Goal: Task Accomplishment & Management: Complete application form

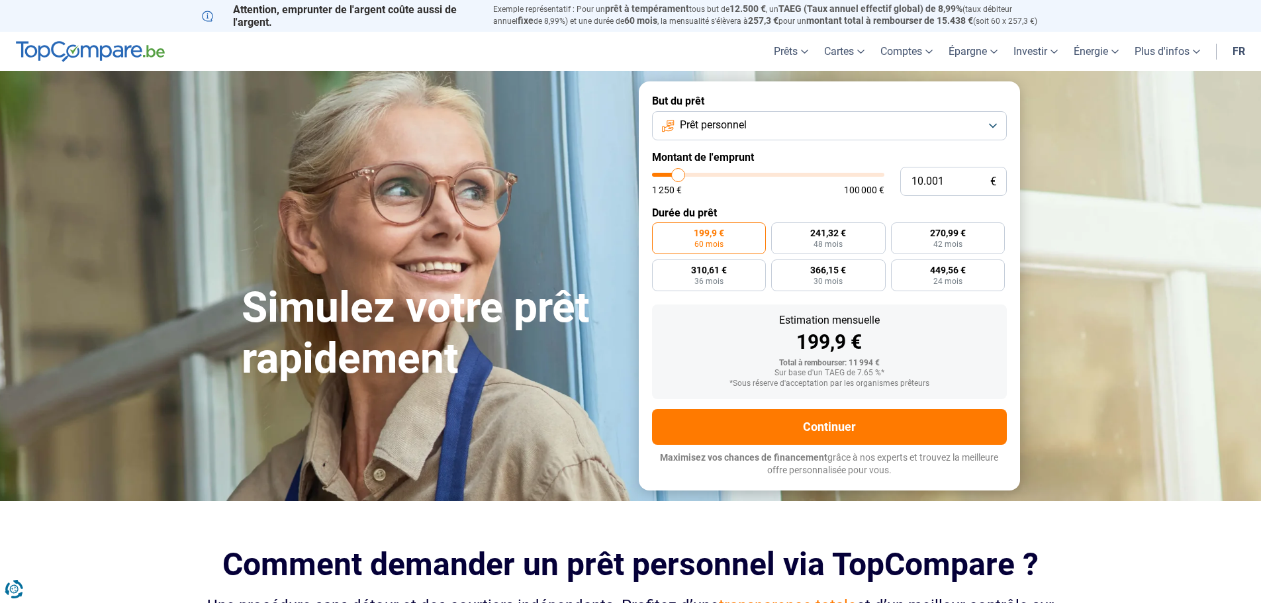
type input "7.500"
type input "7500"
type input "8.000"
type input "8000"
type input "8.500"
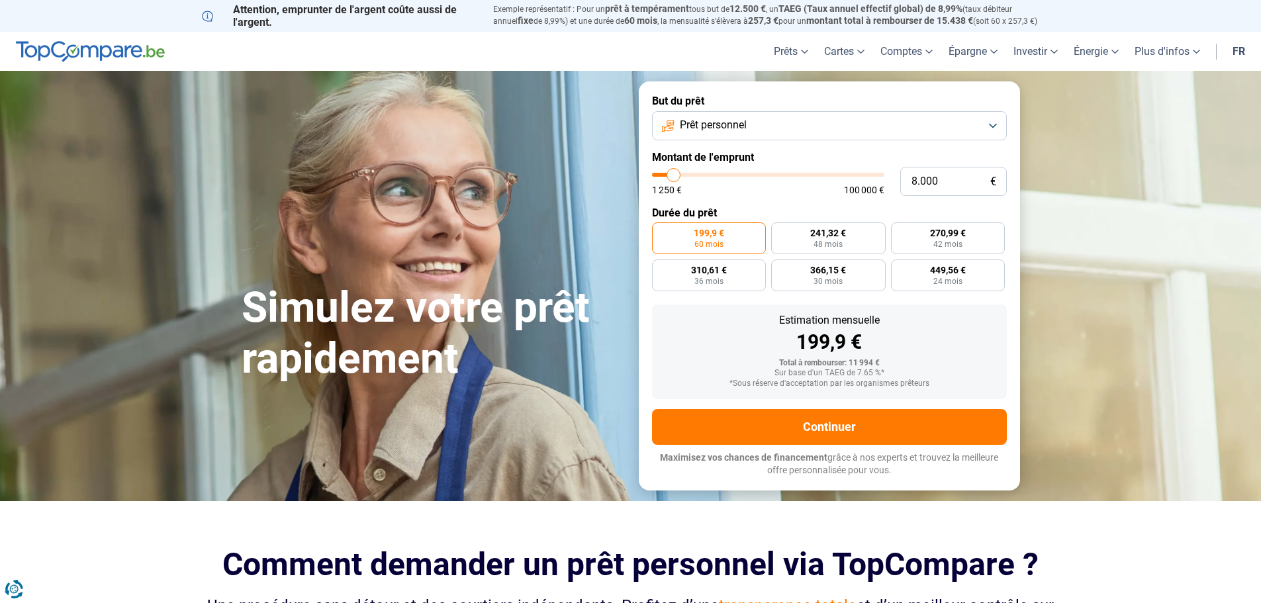
type input "8500"
type input "8.750"
type input "8750"
type input "10.000"
type input "10000"
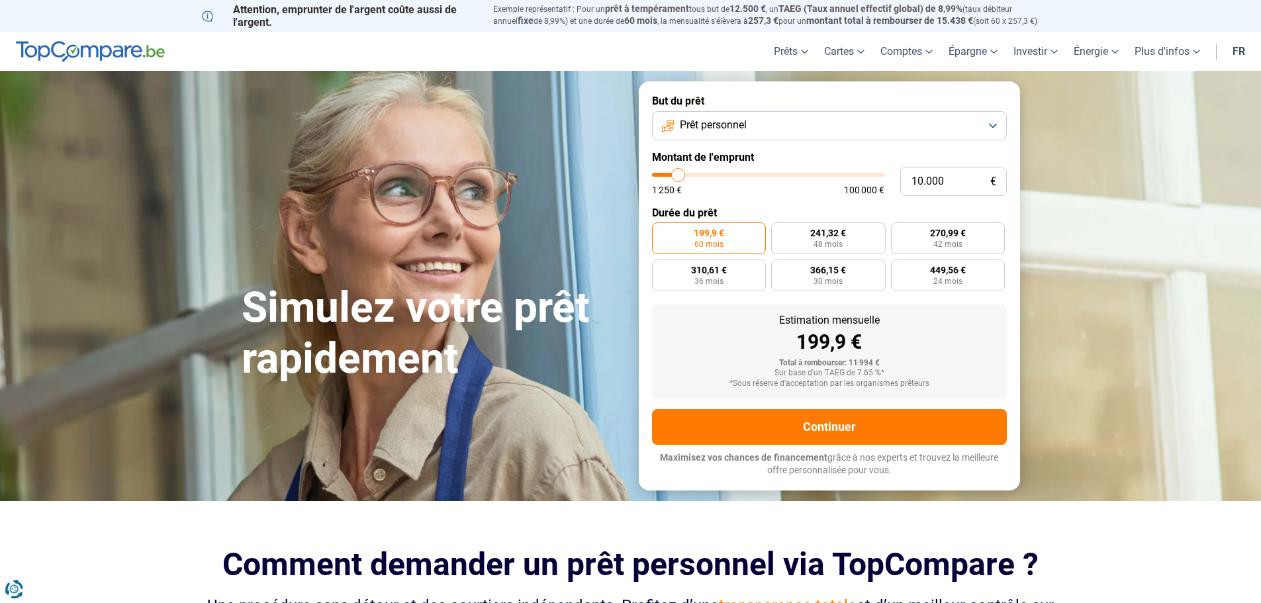
type input "11.000"
type input "11000"
type input "11.500"
type input "11500"
type input "11.750"
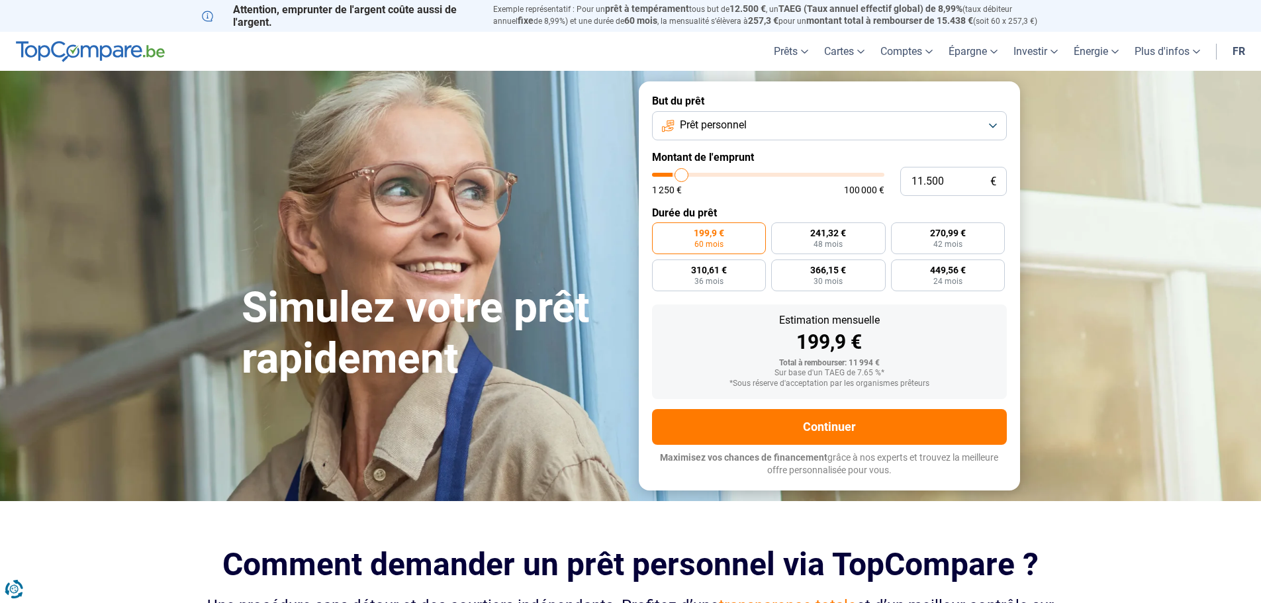
type input "11750"
type input "12.500"
type input "12500"
type input "13.000"
type input "13000"
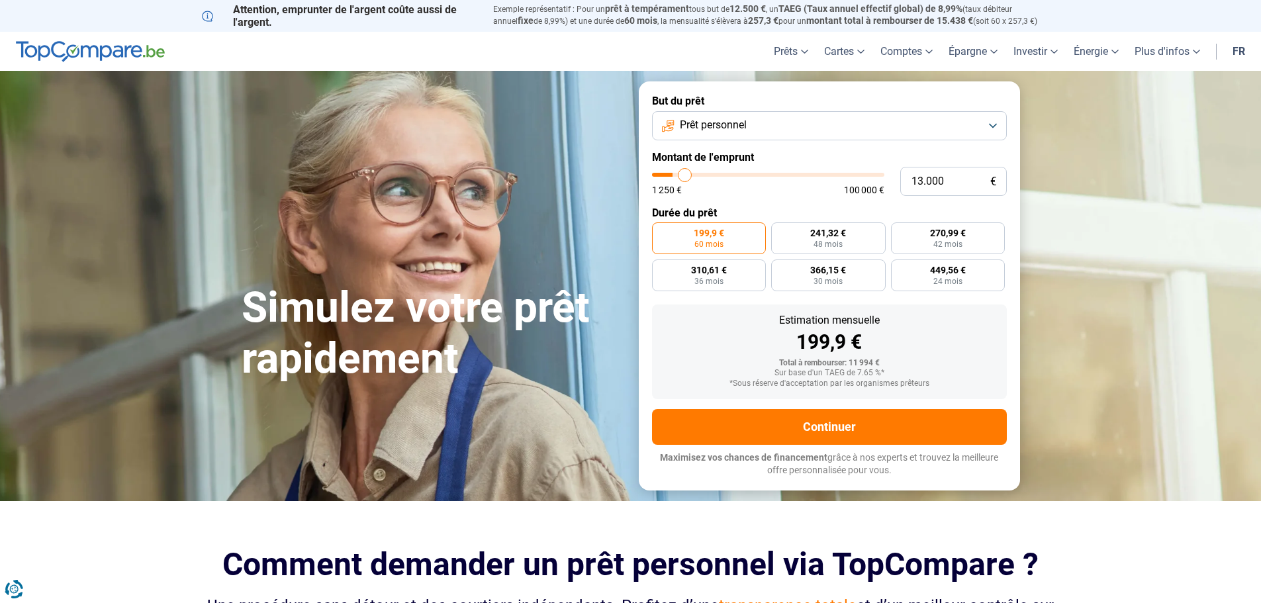
type input "13.250"
type input "13250"
type input "13.500"
type input "13500"
type input "14.000"
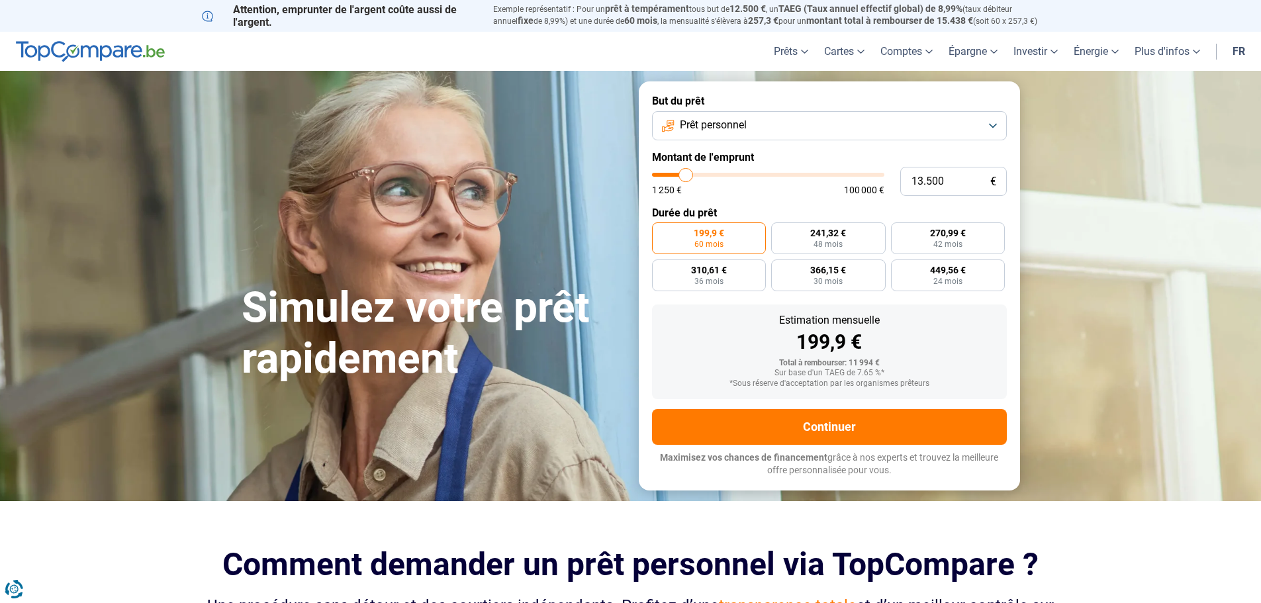
type input "14000"
type input "14.250"
type input "14250"
type input "14.500"
type input "14500"
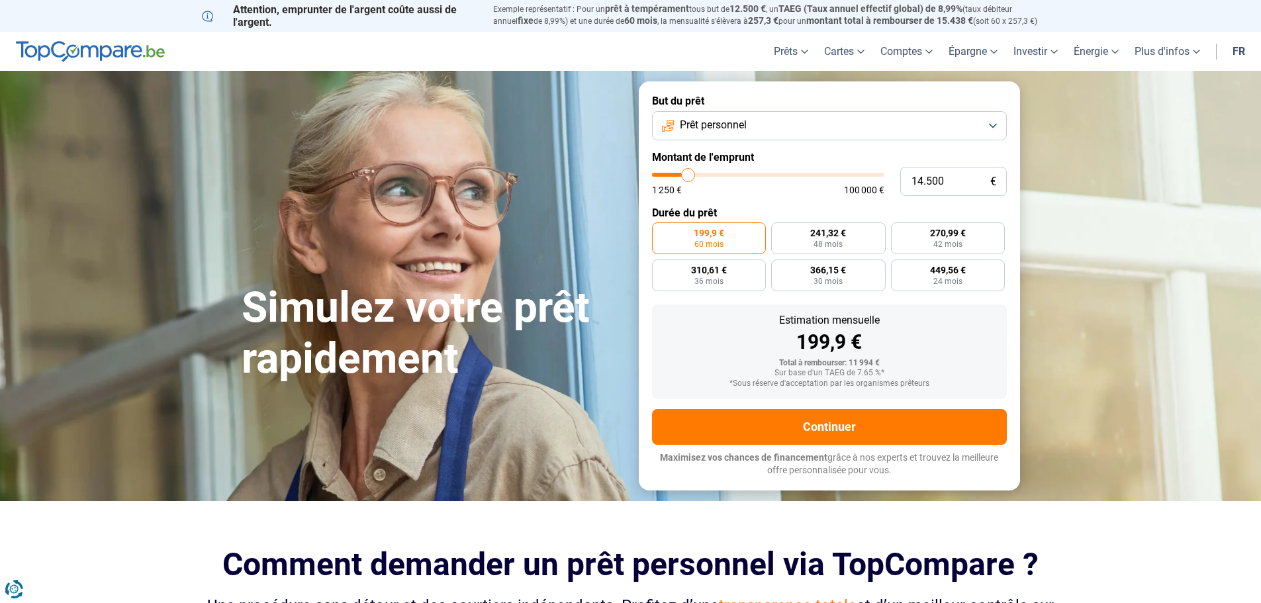
type input "14.750"
type input "14750"
type input "15.000"
type input "15000"
type input "15.500"
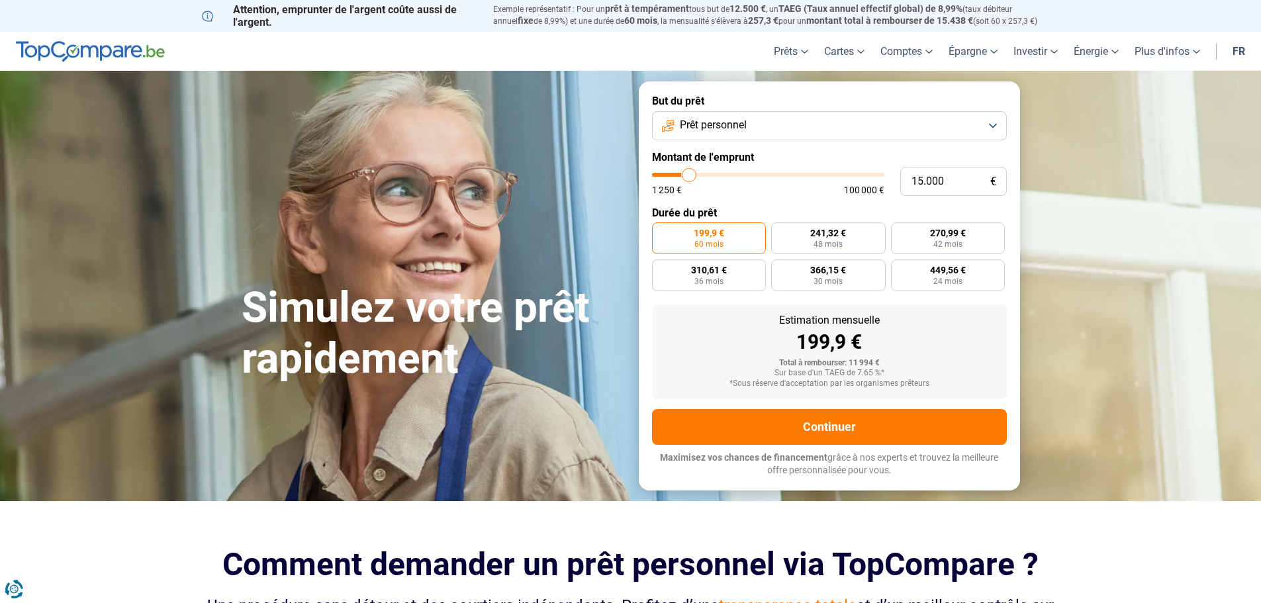
type input "15500"
type input "16.250"
type input "16250"
type input "17.000"
type input "17000"
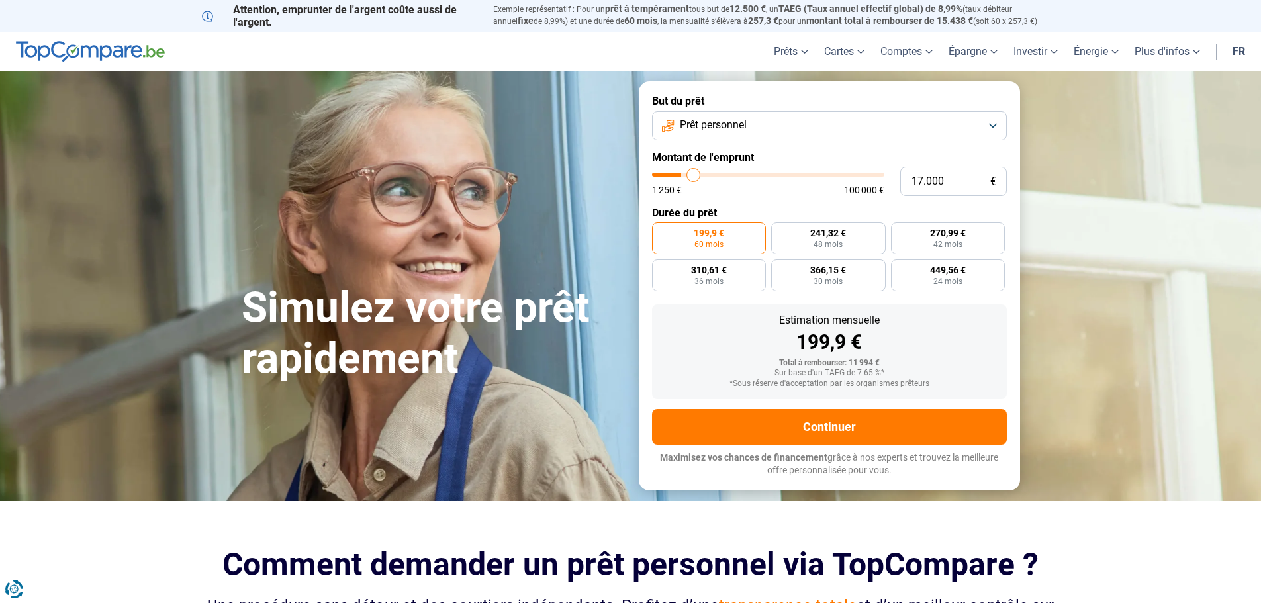
type input "17.750"
type input "17750"
type input "18.000"
type input "18000"
type input "19.000"
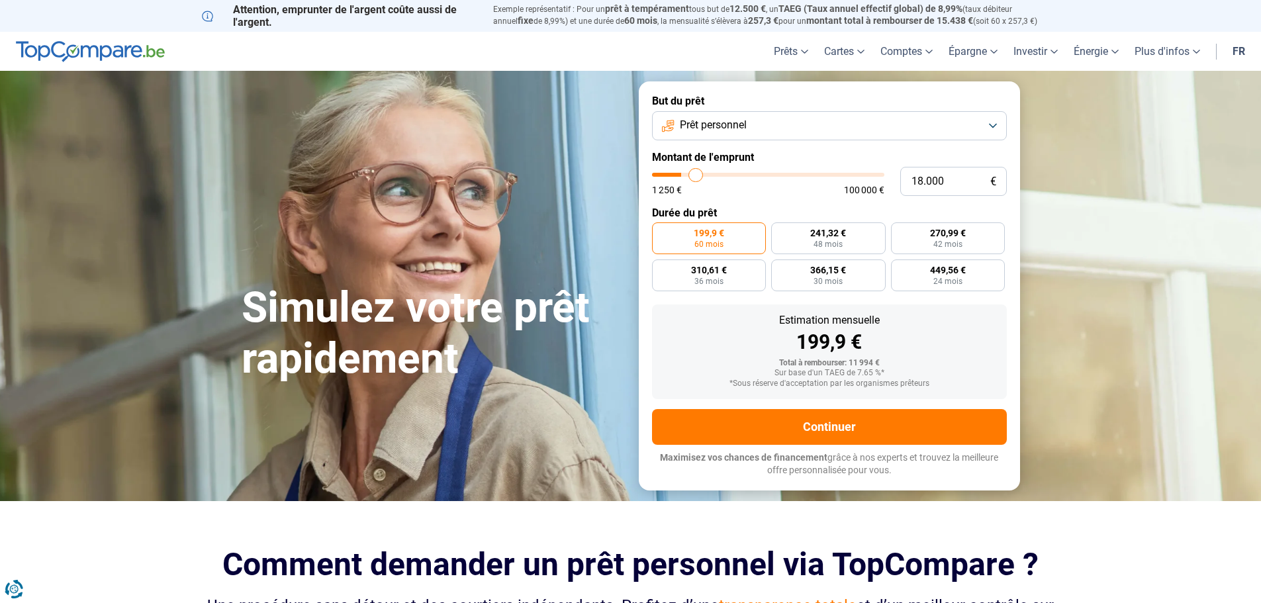
type input "19000"
type input "19.750"
type input "19750"
type input "20.250"
type input "20250"
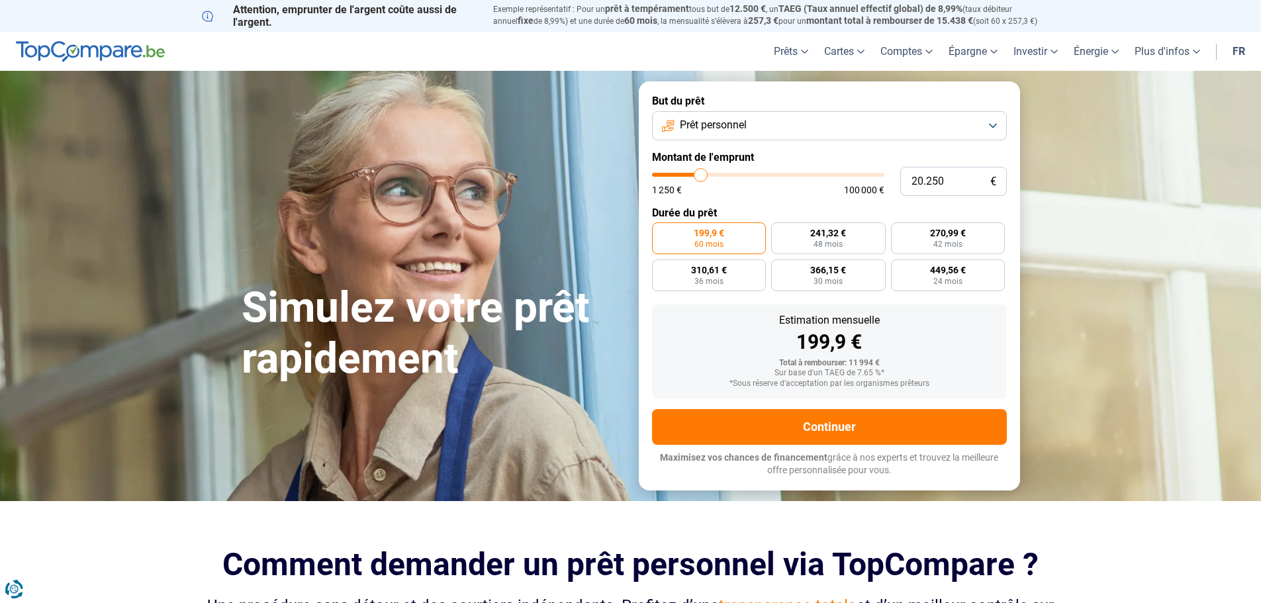
type input "20.500"
type input "20500"
type input "21.250"
type input "21250"
type input "21.750"
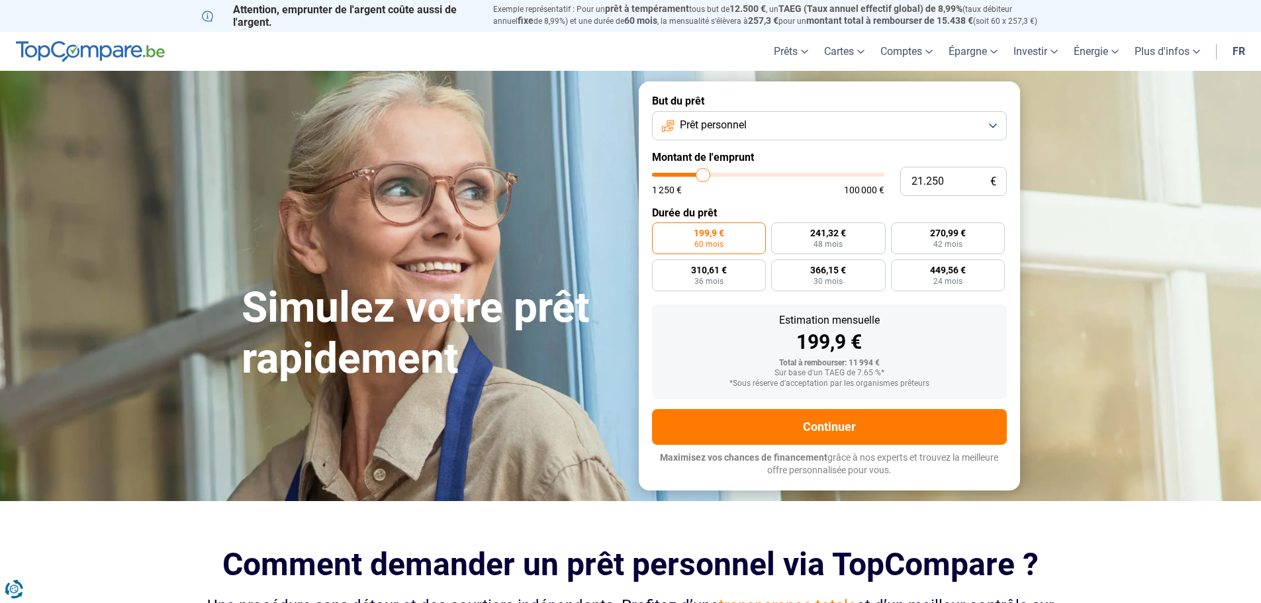
type input "21750"
type input "22.000"
type input "22000"
type input "22.250"
type input "22250"
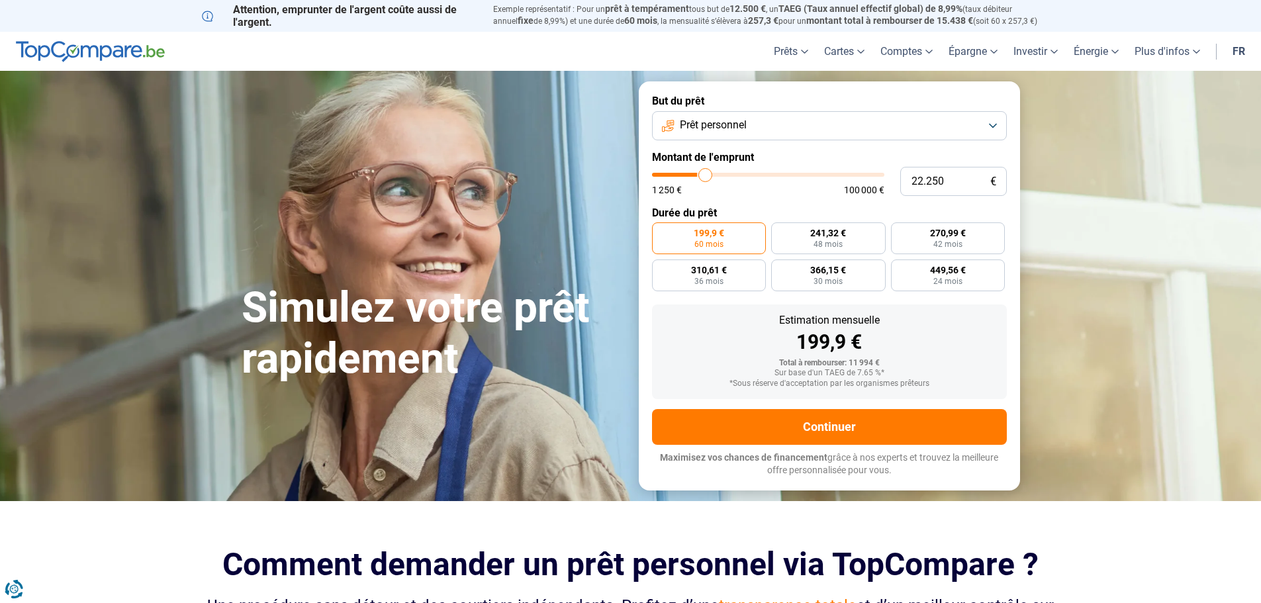
type input "22.750"
type input "22750"
type input "23.250"
type input "23250"
type input "23.500"
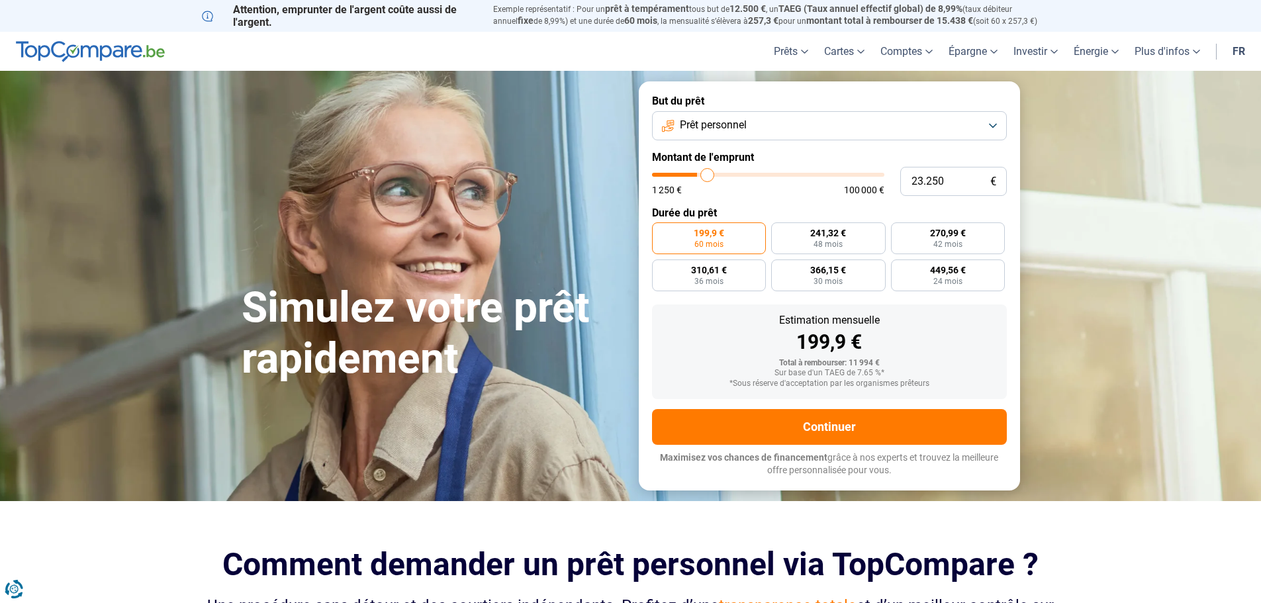
type input "23500"
type input "23.750"
type input "23750"
type input "24.250"
type input "24250"
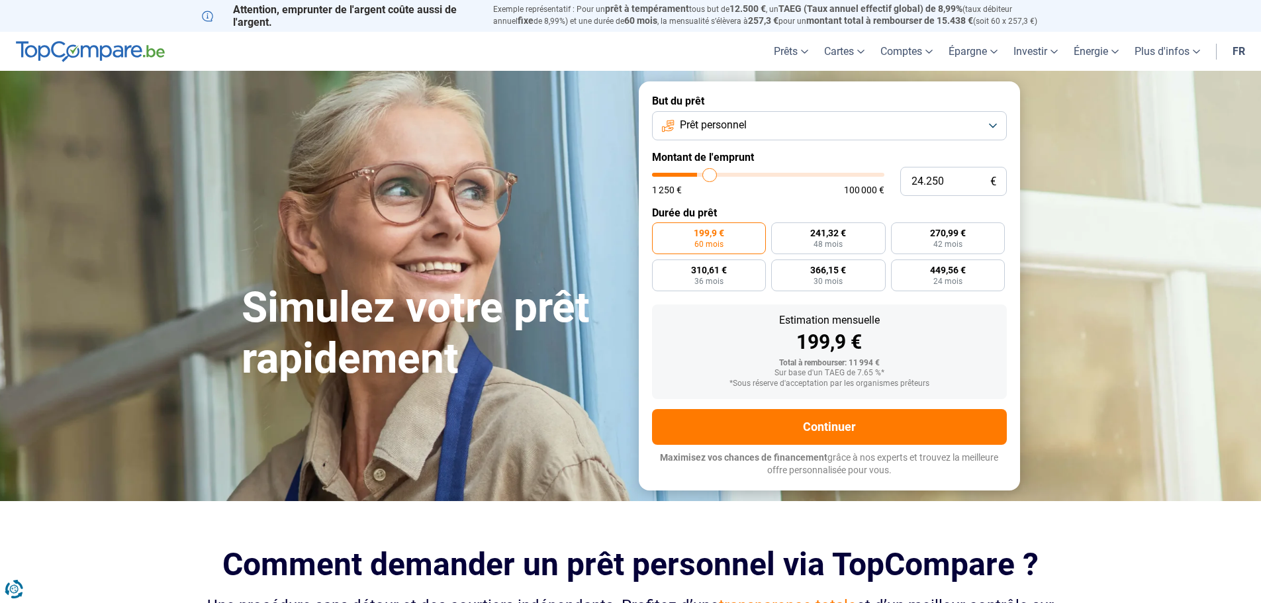
type input "24.500"
type input "24500"
type input "24.750"
type input "24750"
type input "25.000"
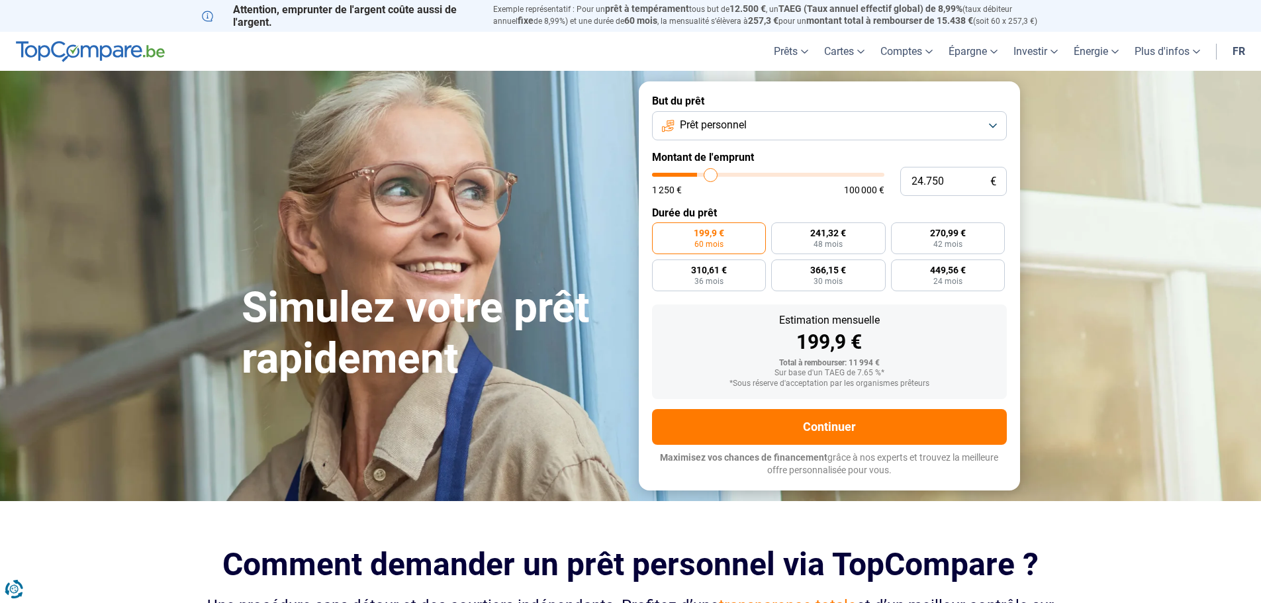
type input "25000"
type input "25.250"
type input "25250"
type input "26.000"
type input "26000"
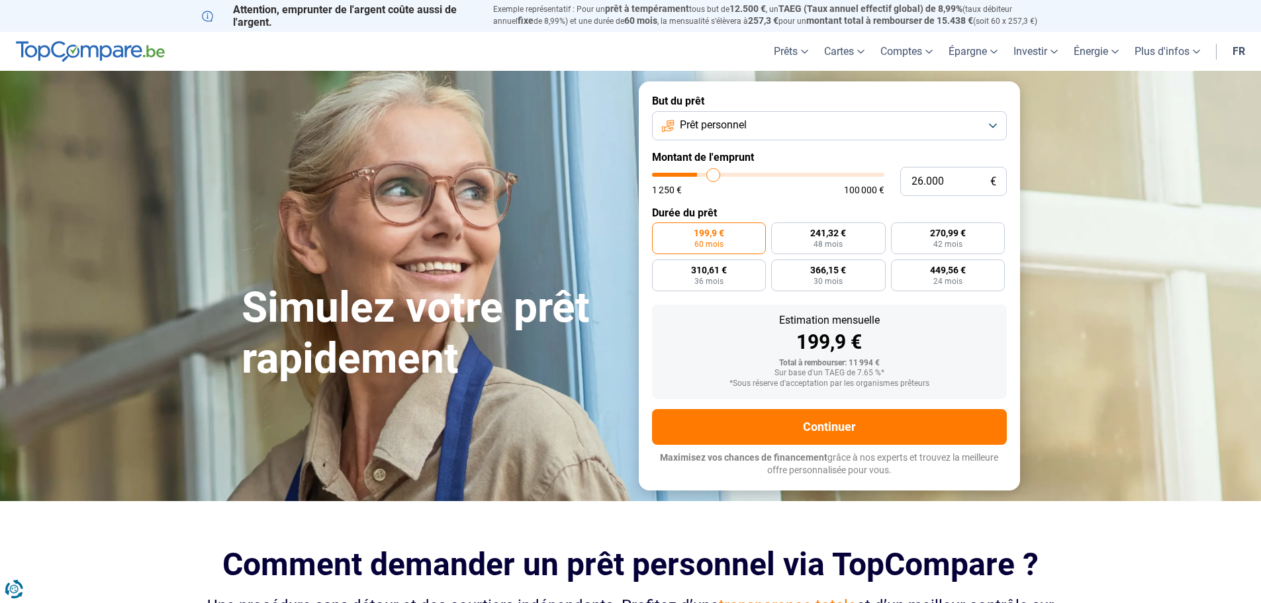
type input "26.250"
type input "26250"
type input "26.500"
type input "26500"
type input "26.750"
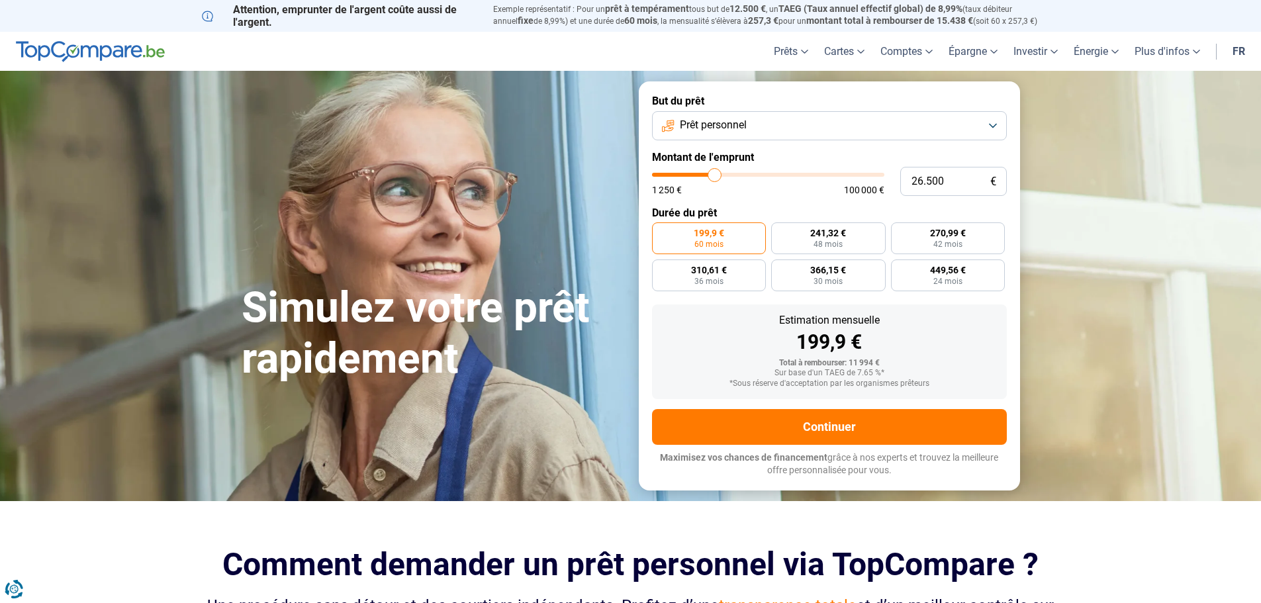
type input "26750"
type input "25.250"
type input "25250"
type input "22.750"
type input "22750"
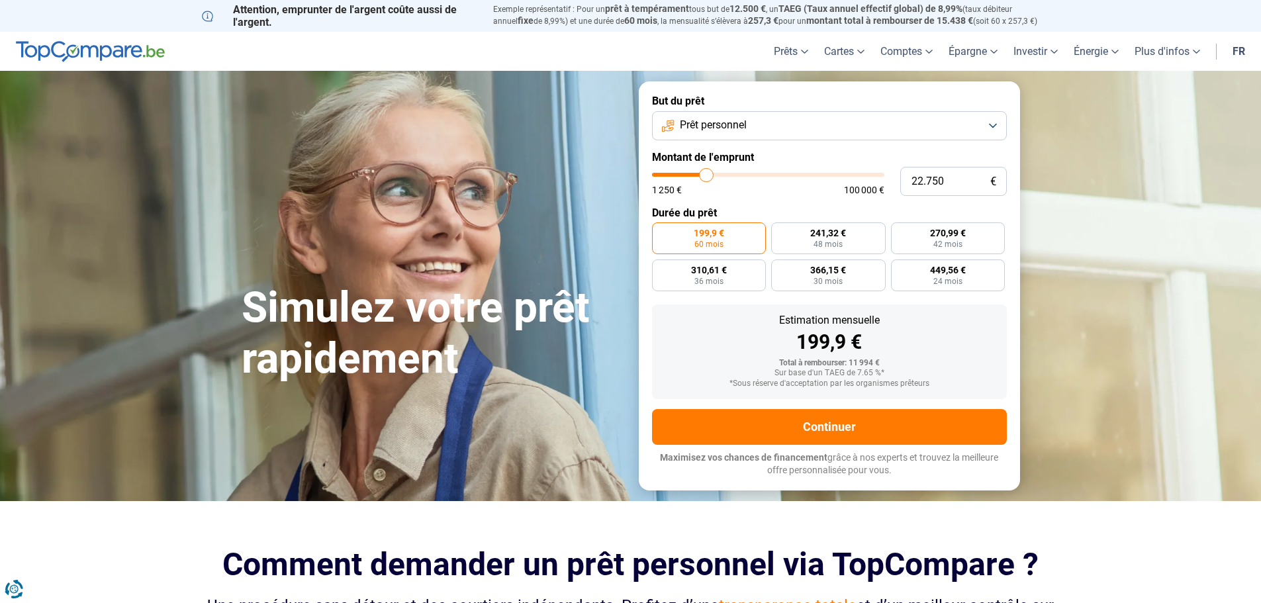
type input "20.750"
type input "20750"
type input "18.000"
type input "18000"
type input "15.750"
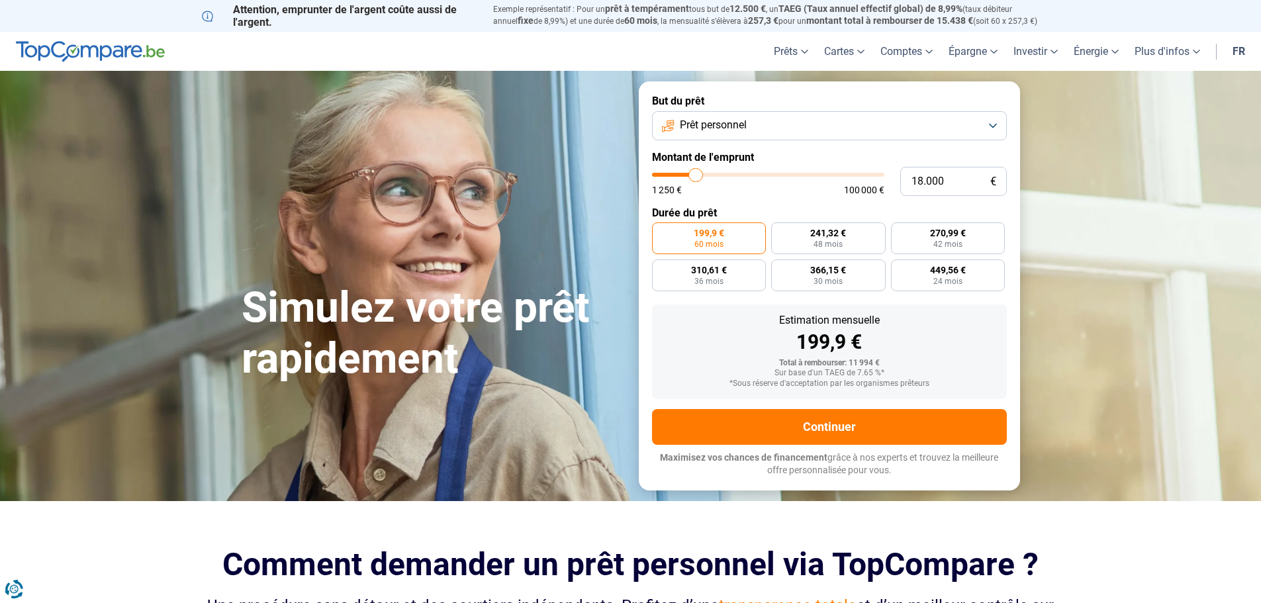
type input "15750"
type input "13.500"
type input "13500"
type input "13.000"
type input "13000"
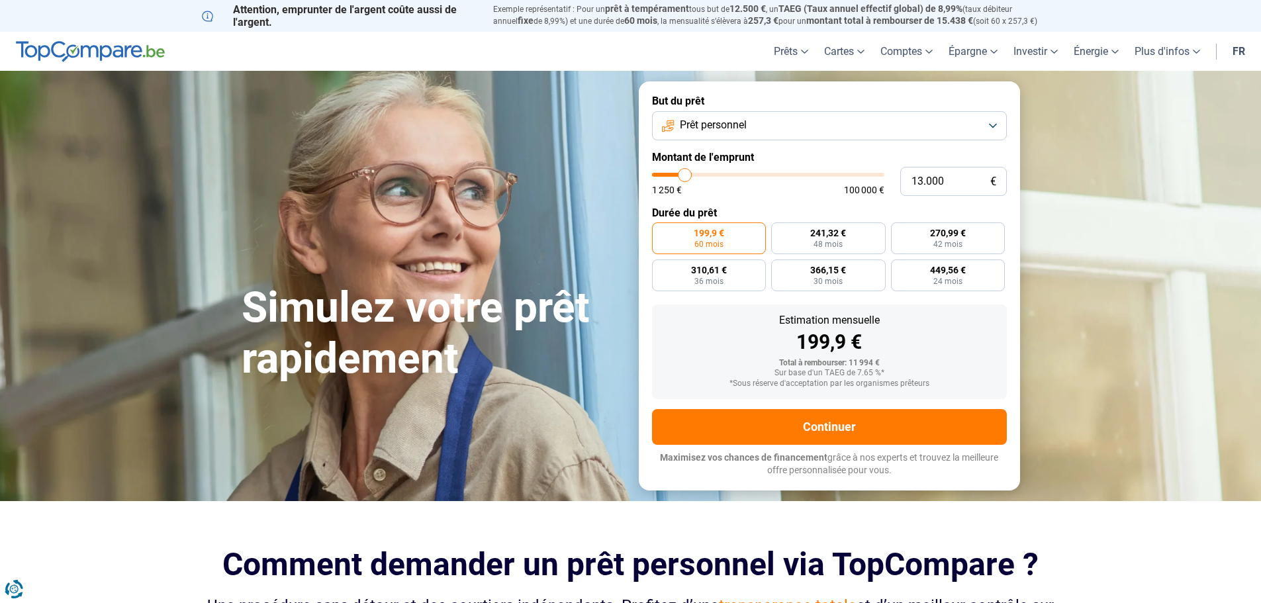
type input "11.750"
type input "11750"
type input "10.500"
type input "10500"
type input "9.750"
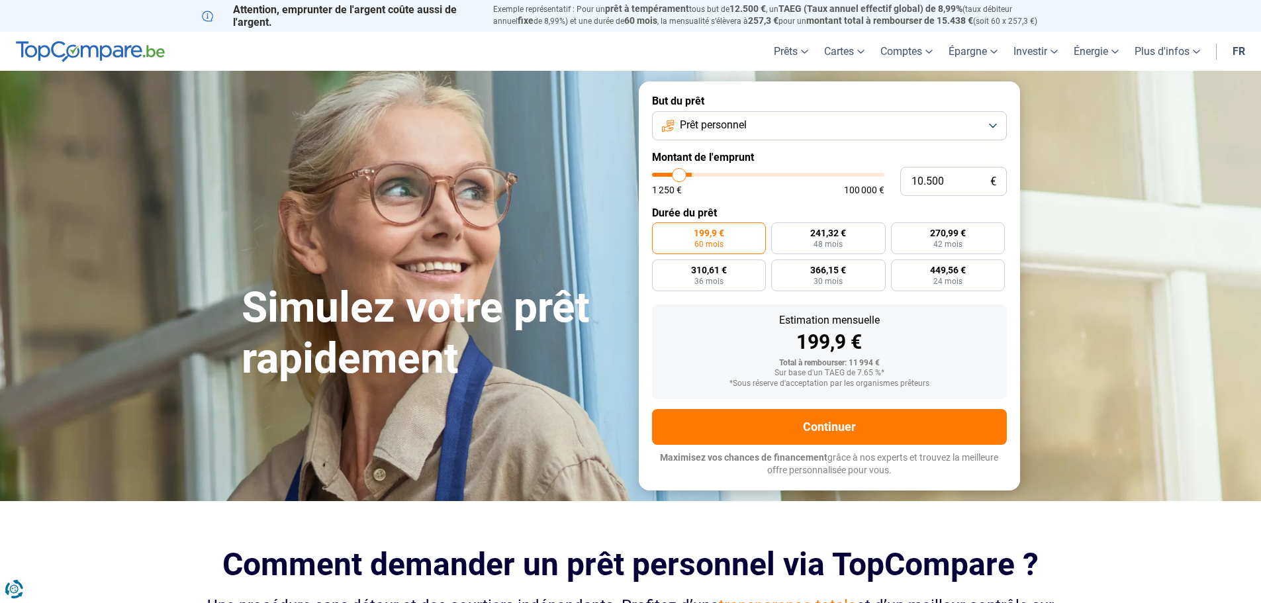
type input "9750"
type input "9.500"
type input "9500"
type input "8.250"
type input "8250"
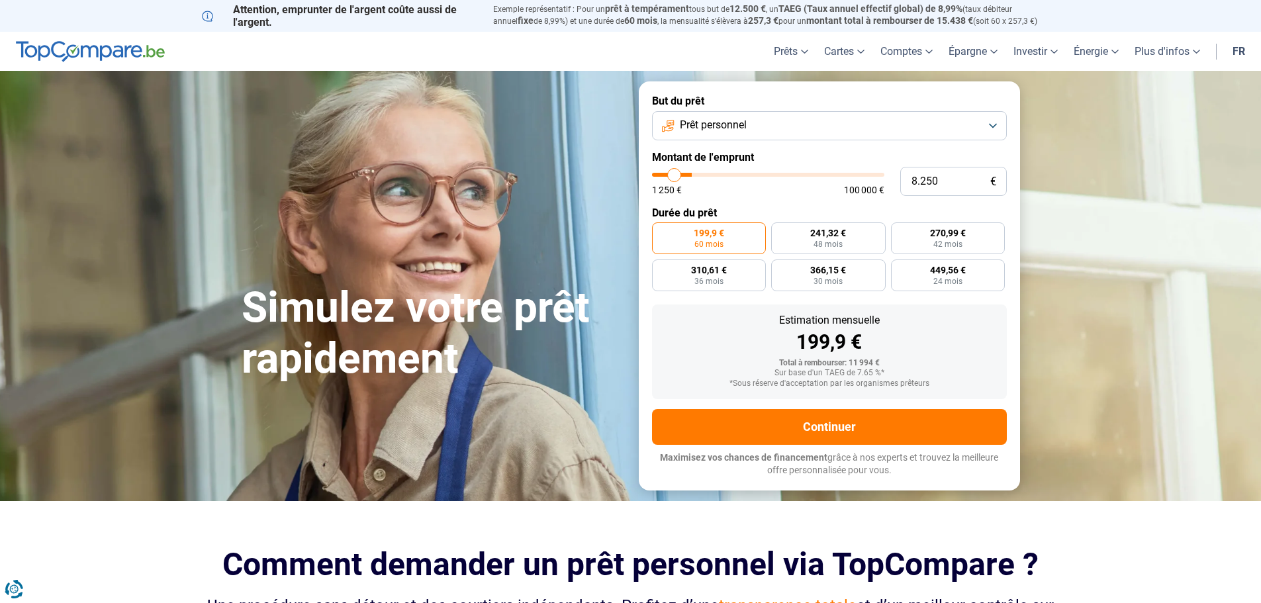
type input "7.250"
type input "7250"
type input "6.750"
type input "6750"
type input "6.500"
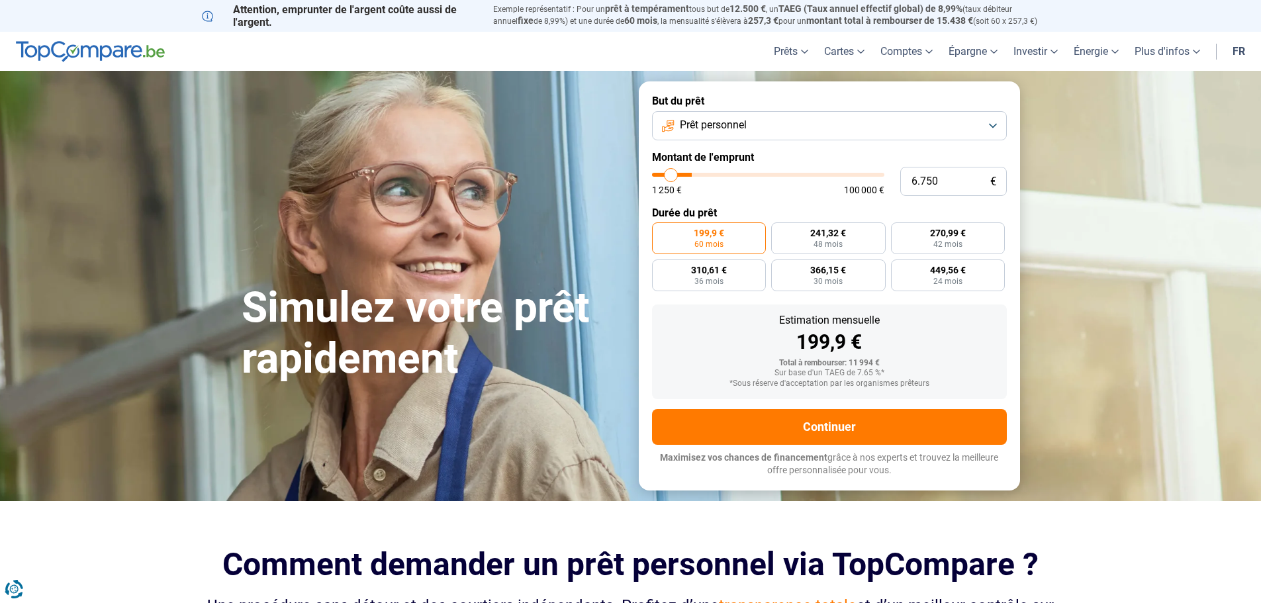
type input "6500"
type input "7.000"
type input "7000"
type input "8.000"
type input "8000"
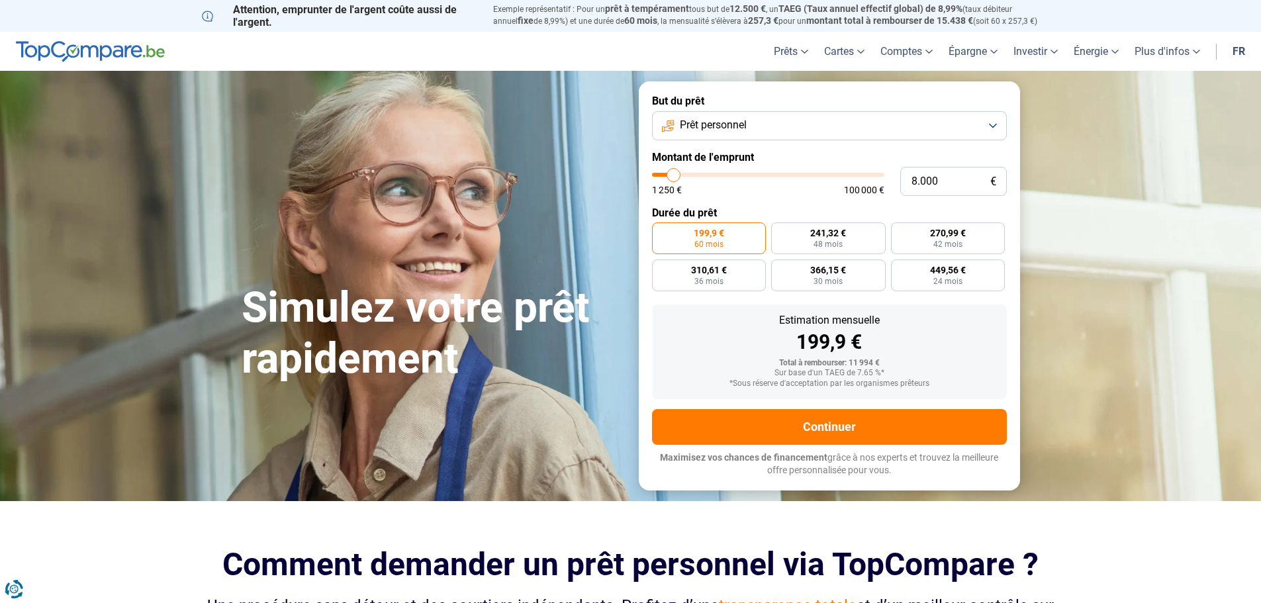
type input "8.250"
type input "8250"
type input "9.000"
type input "9000"
type input "9.750"
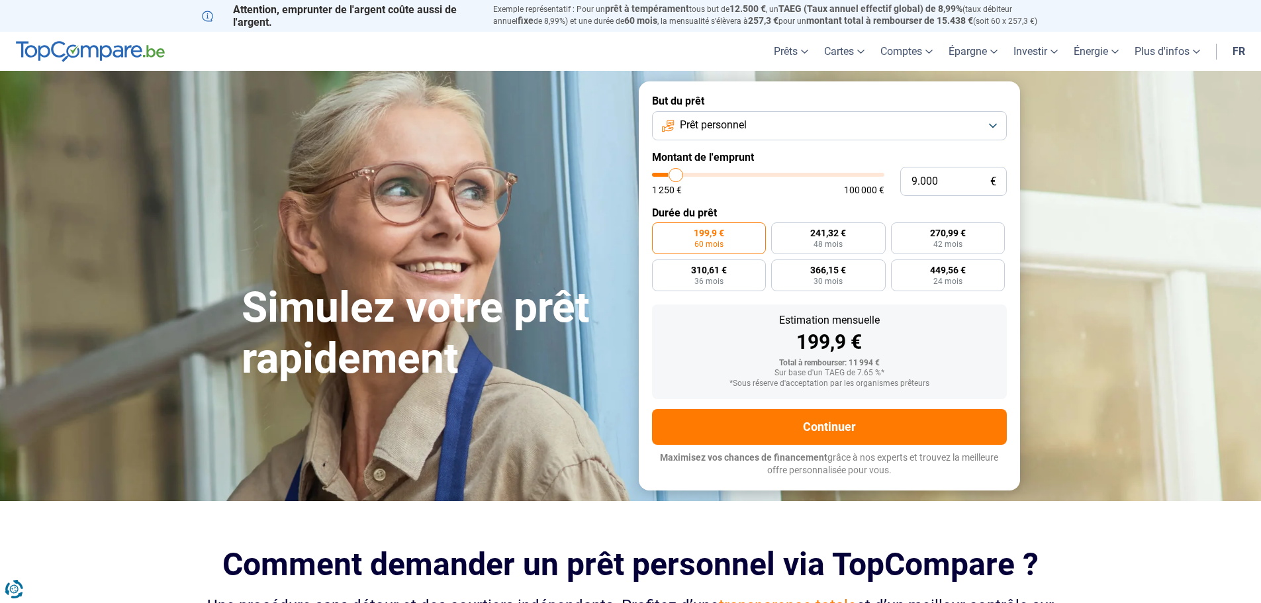
type input "9750"
type input "10.000"
type input "10000"
type input "10.250"
type input "10250"
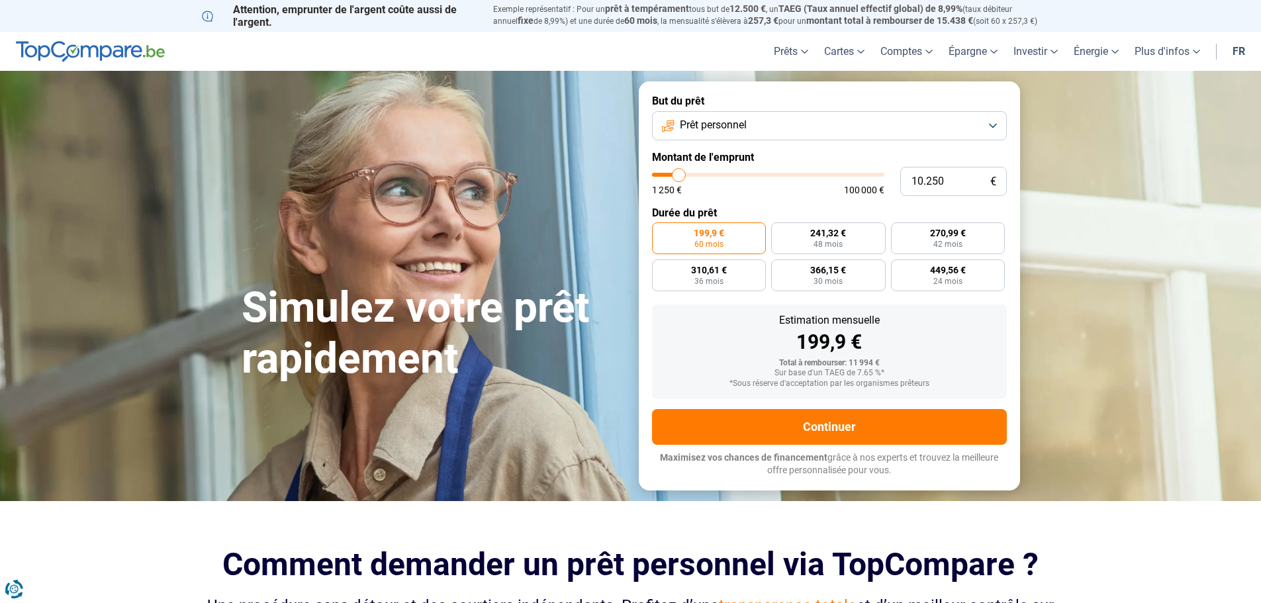
type input "10.000"
type input "10000"
type input "9.750"
type input "9750"
type input "9.500"
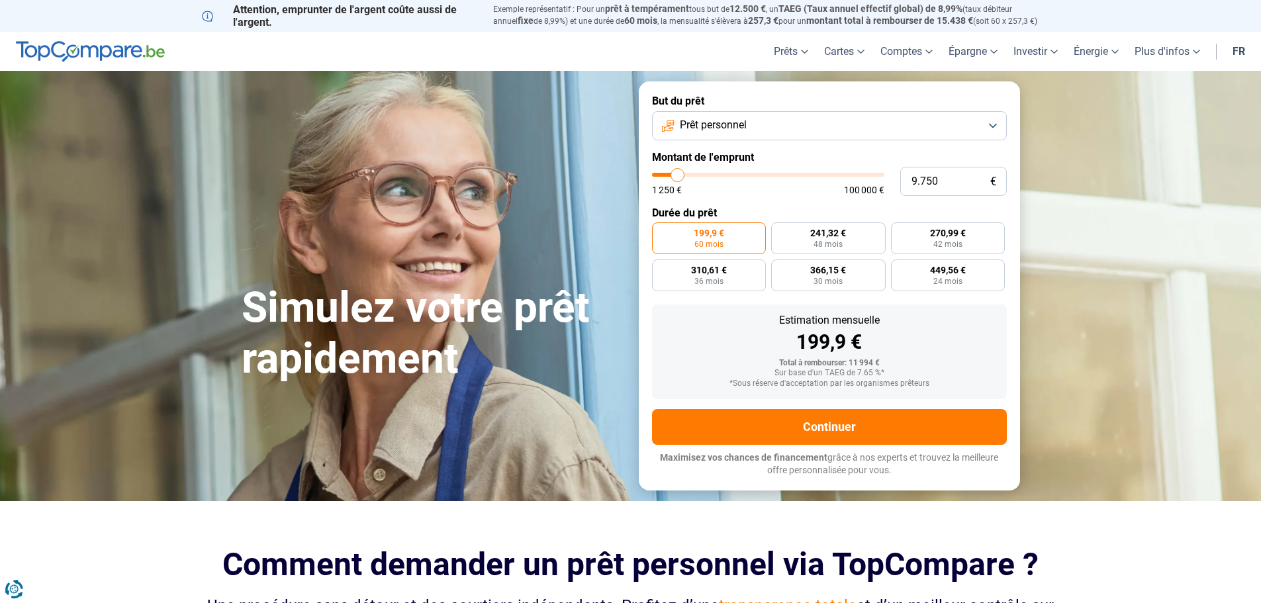
type input "9500"
type input "9.000"
type input "9000"
type input "8.750"
type input "8750"
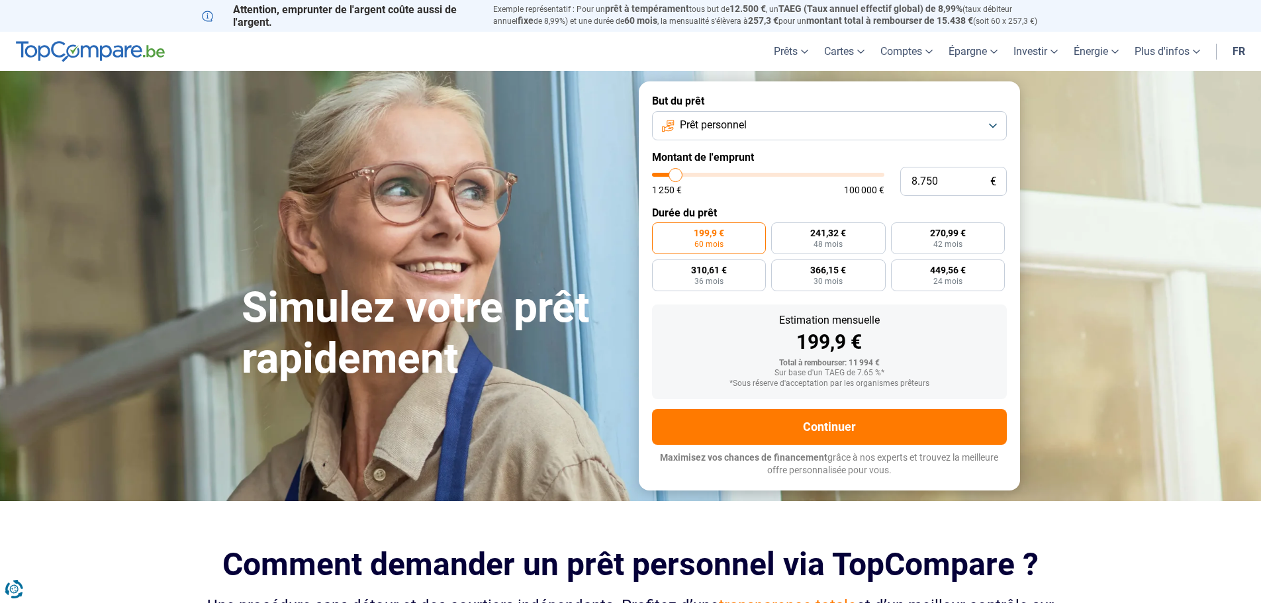
type input "8.500"
type input "8500"
type input "8.250"
type input "8250"
type input "8.000"
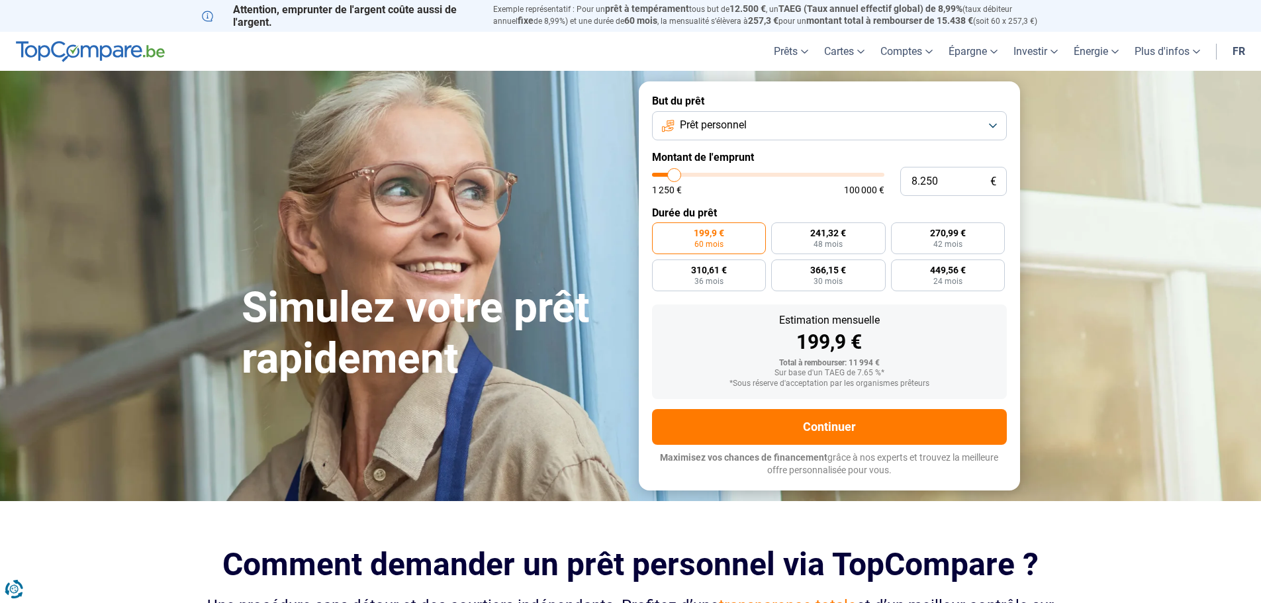
type input "8000"
type input "7.500"
type input "7500"
type input "8.000"
type input "8000"
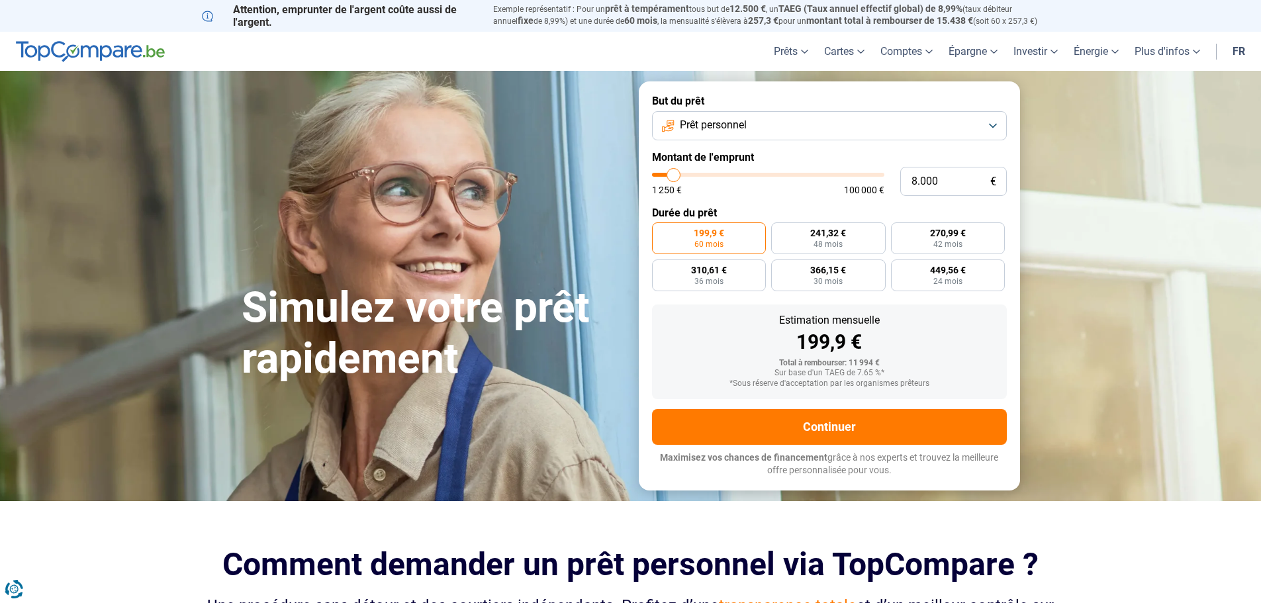
type input "8.250"
type input "8250"
type input "8.000"
type input "8000"
click at [674, 173] on input "range" at bounding box center [768, 175] width 232 height 4
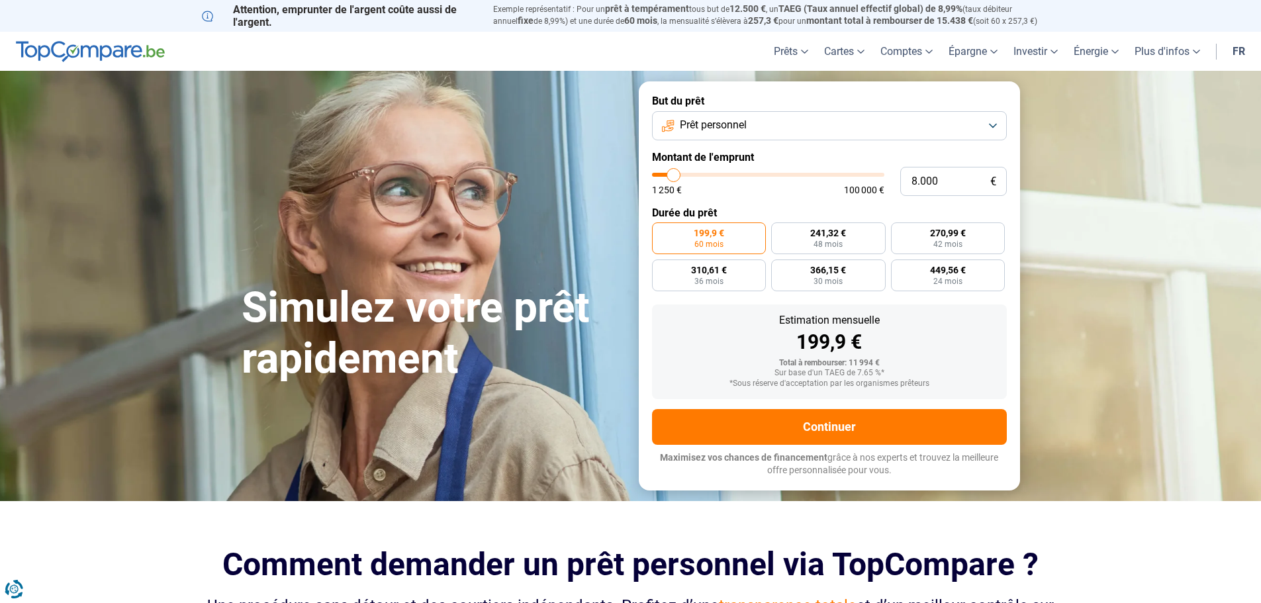
radio input "true"
click at [956, 236] on span "248,46 €" at bounding box center [948, 232] width 36 height 9
click at [900, 231] on input "248,46 € 36 mois" at bounding box center [895, 226] width 9 height 9
radio input "true"
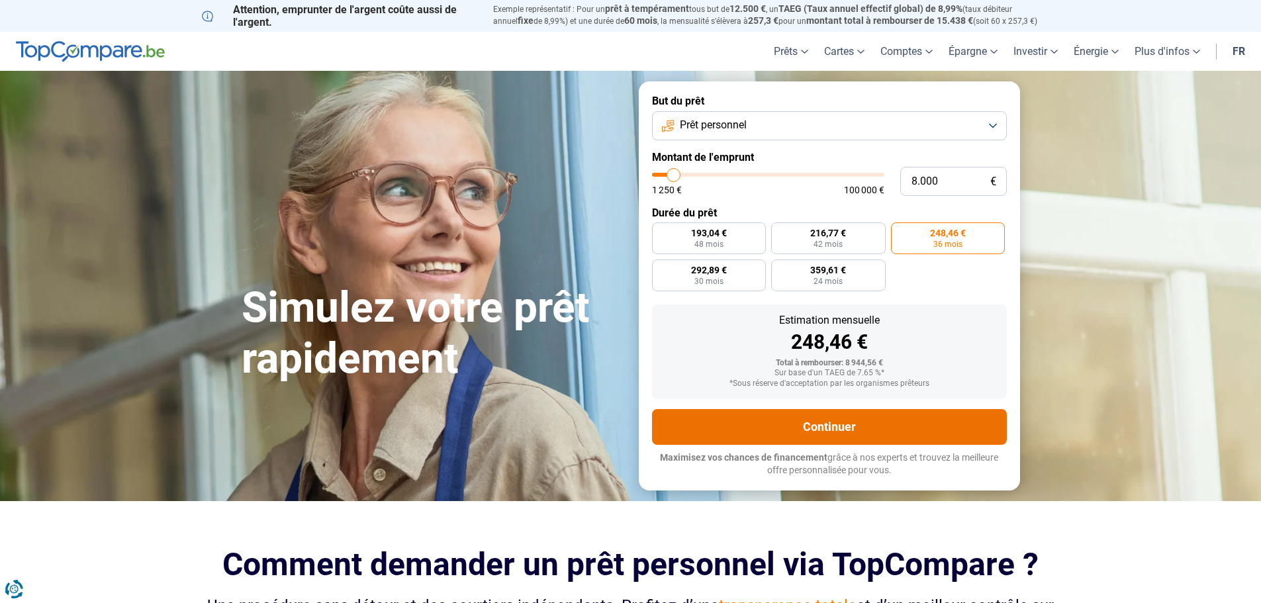
click at [805, 414] on button "Continuer" at bounding box center [829, 427] width 355 height 36
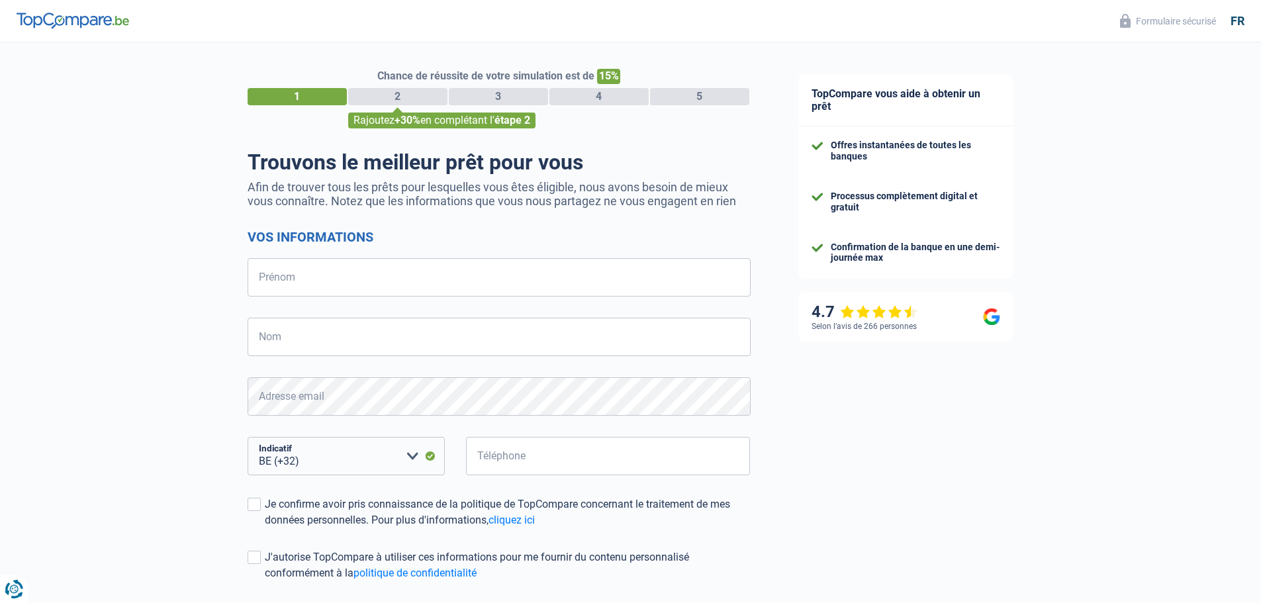
select select "32"
click at [421, 99] on div "2" at bounding box center [397, 96] width 99 height 17
